Goal: Find contact information: Find contact information

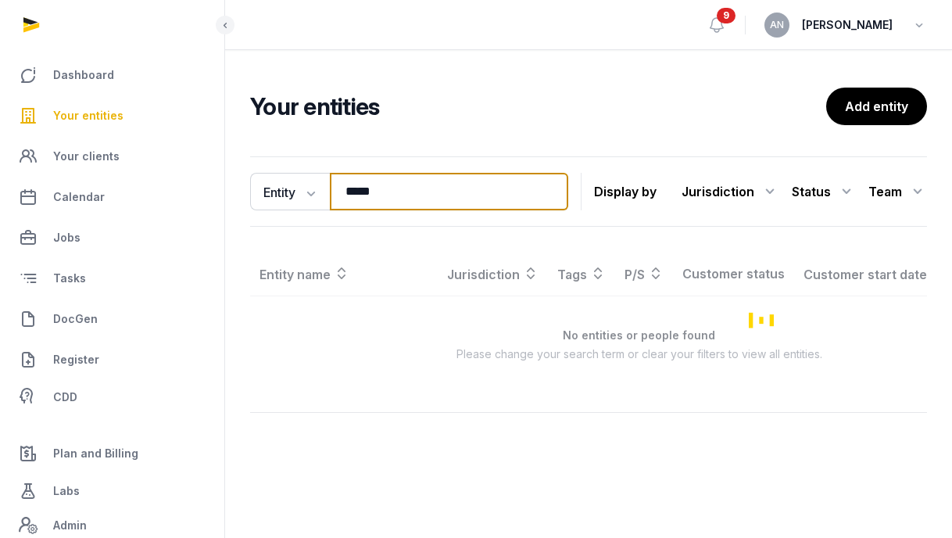
click at [392, 188] on input "*****" at bounding box center [449, 192] width 238 height 38
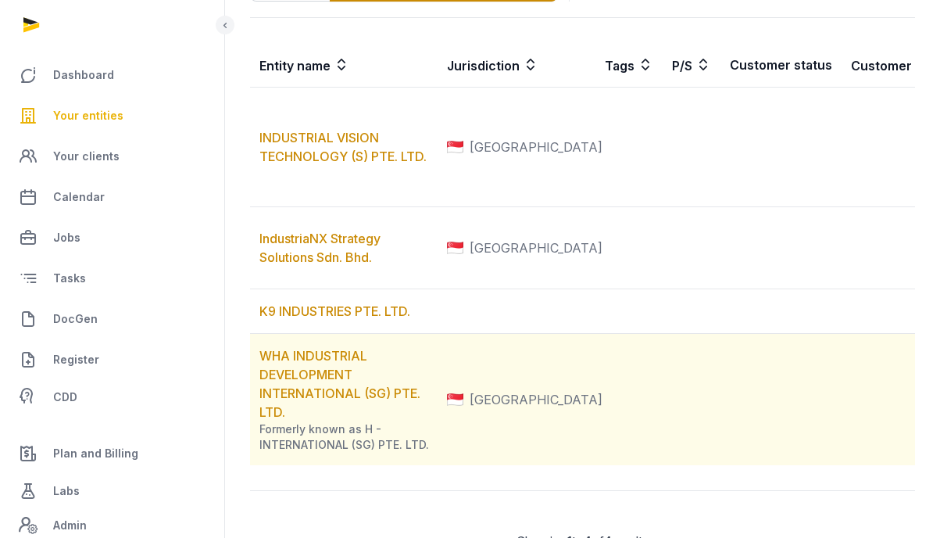
scroll to position [446, 0]
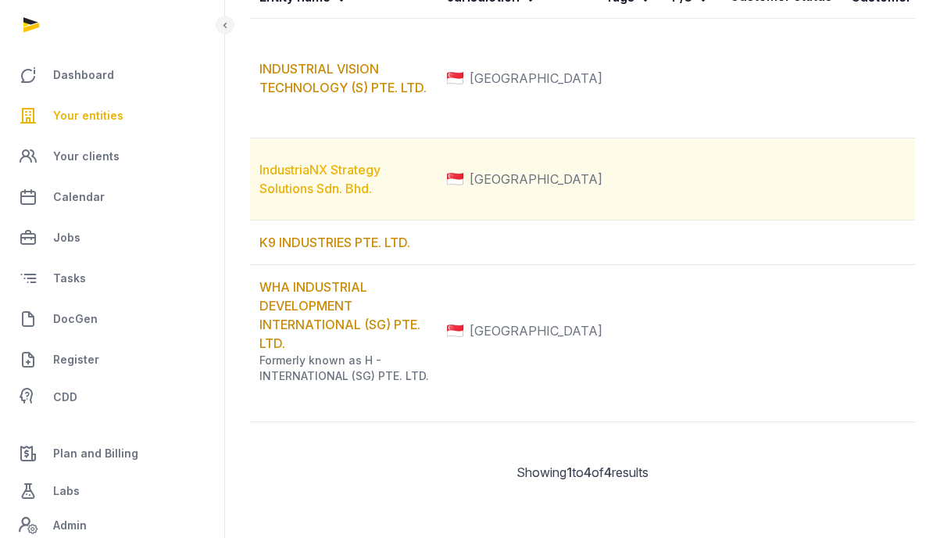
type input "*****"
click at [325, 162] on link "IndustriaNX Strategy Solutions Sdn. Bhd." at bounding box center [320, 179] width 121 height 34
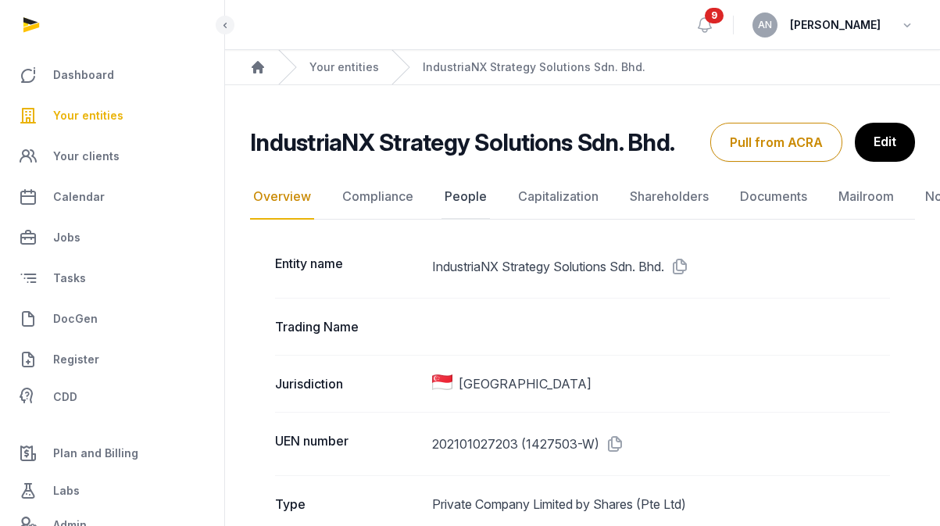
click at [459, 184] on link "People" at bounding box center [466, 196] width 48 height 45
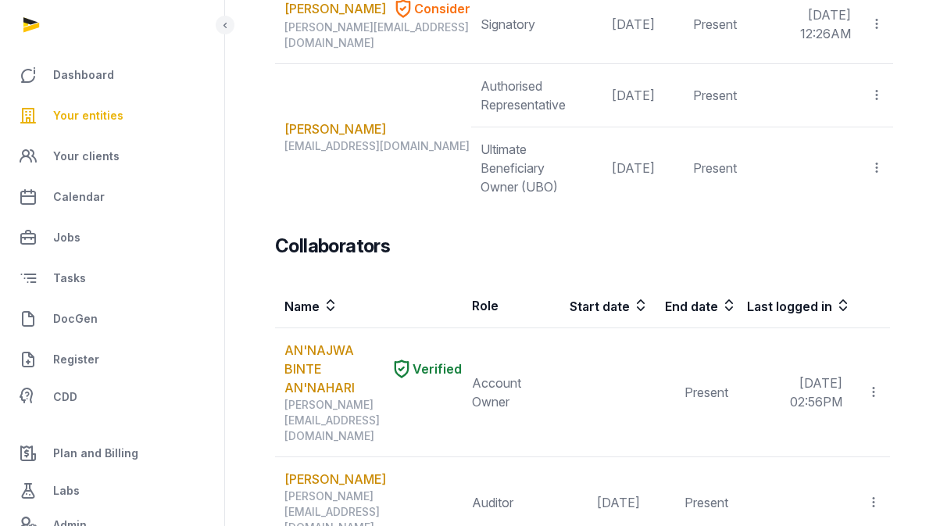
scroll to position [235, 0]
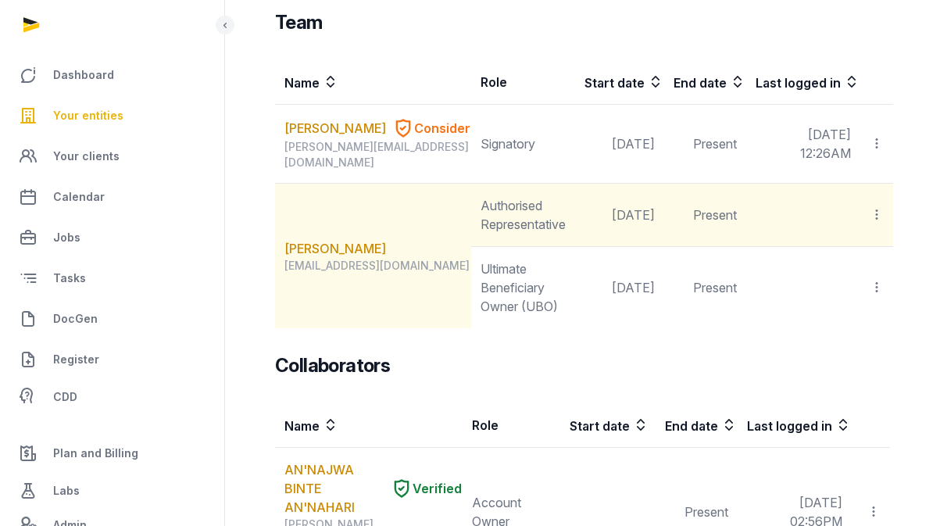
click at [371, 258] on div "[EMAIL_ADDRESS][DOMAIN_NAME]" at bounding box center [378, 266] width 186 height 16
copy div "[EMAIL_ADDRESS][DOMAIN_NAME]"
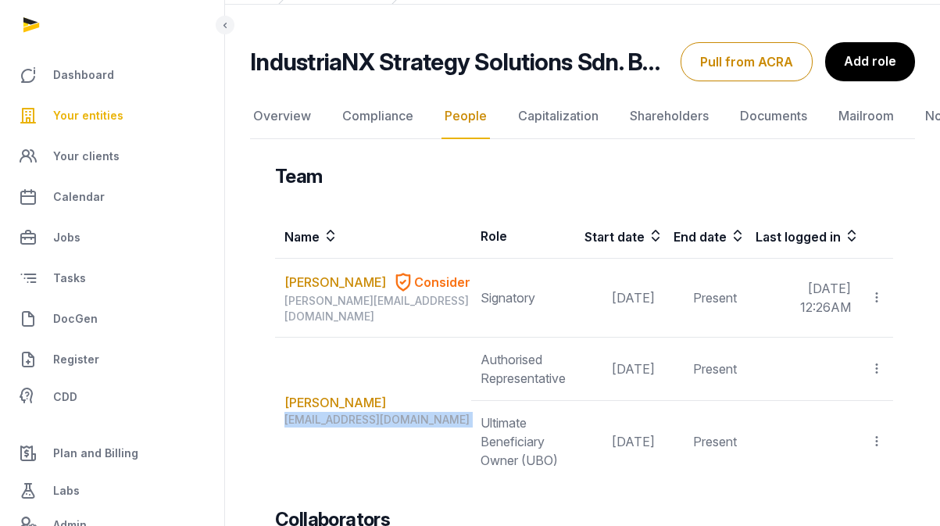
scroll to position [0, 0]
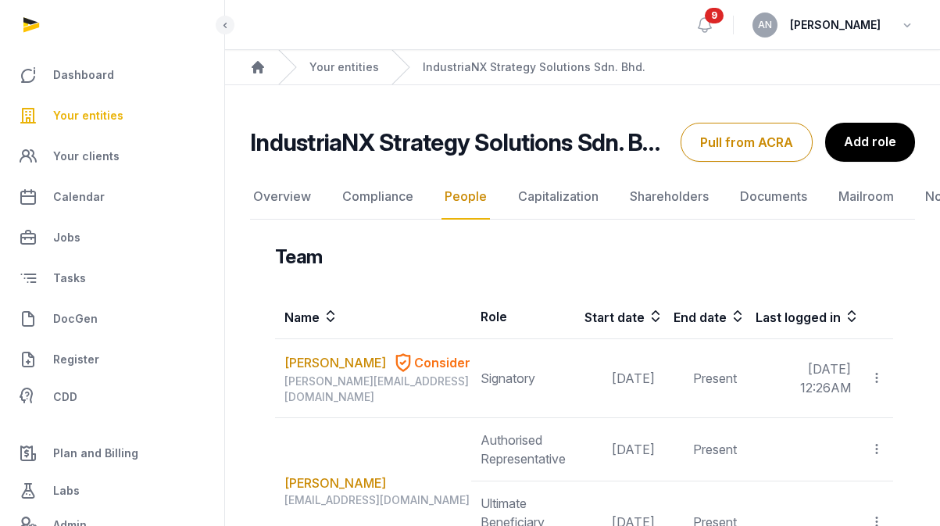
click at [335, 139] on h2 "IndustriaNX Strategy Solutions Sdn. Bhd." at bounding box center [459, 142] width 418 height 28
click at [296, 206] on link "Overview" at bounding box center [282, 196] width 64 height 45
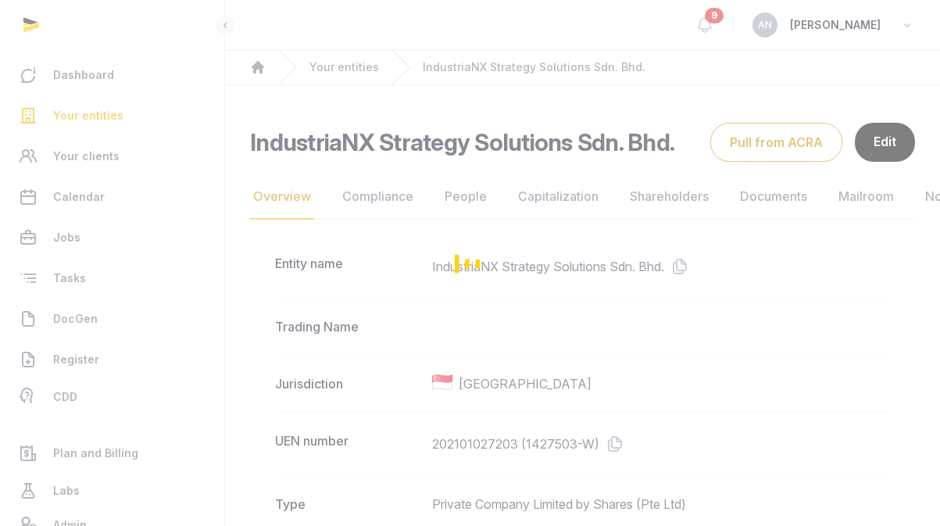
click at [692, 264] on div "Loading" at bounding box center [470, 263] width 940 height 526
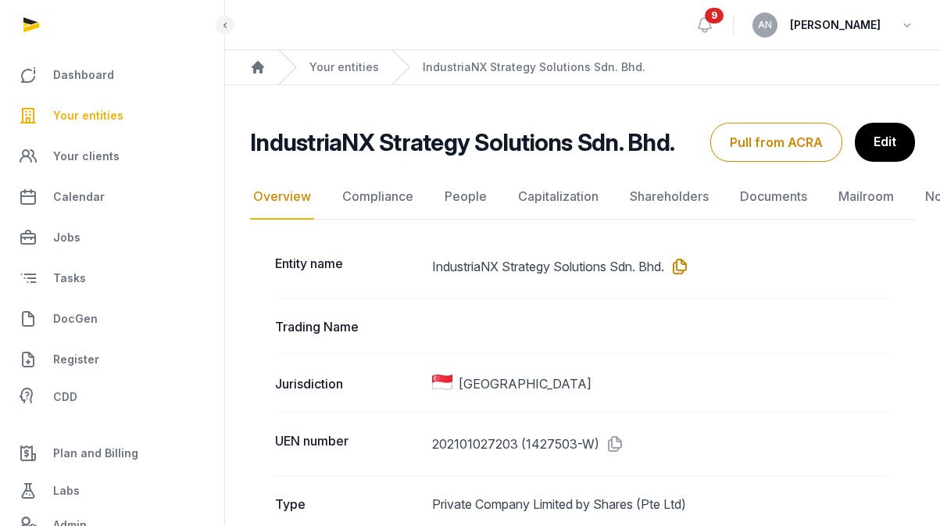
click at [689, 265] on icon at bounding box center [676, 266] width 25 height 25
